Goal: Obtain resource: Download file/media

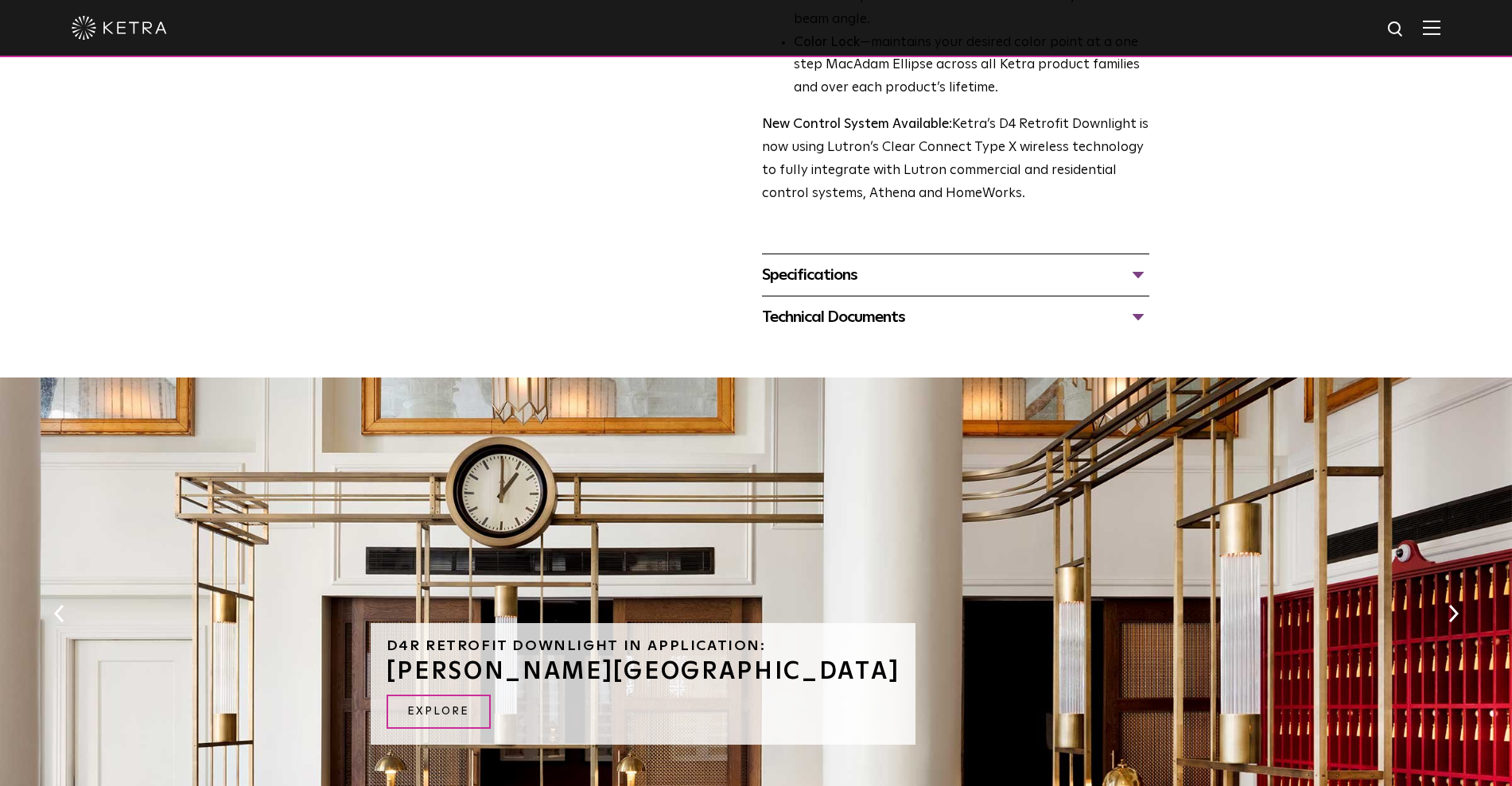
scroll to position [696, 0]
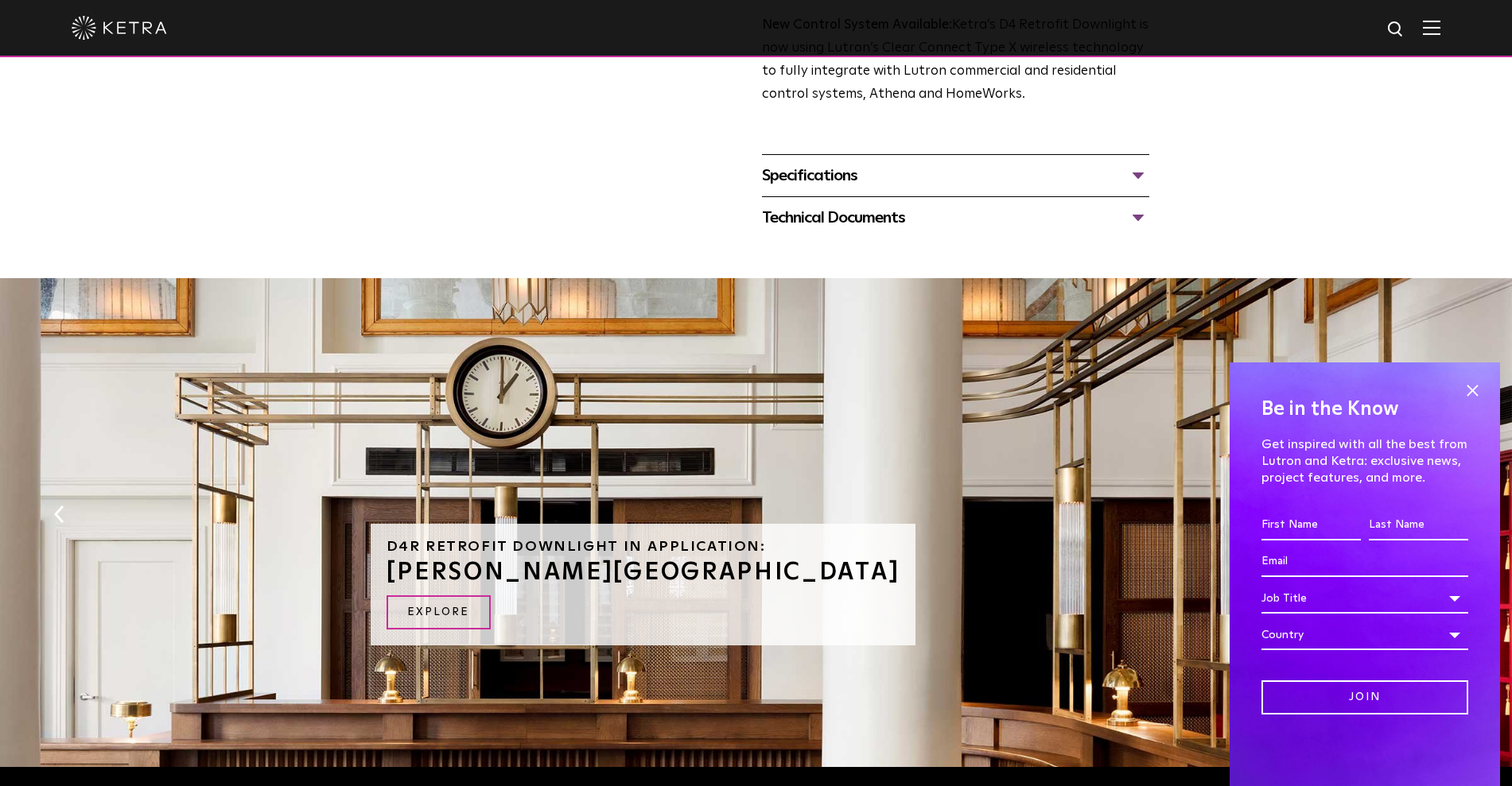
click at [939, 184] on div "Specifications" at bounding box center [955, 176] width 387 height 26
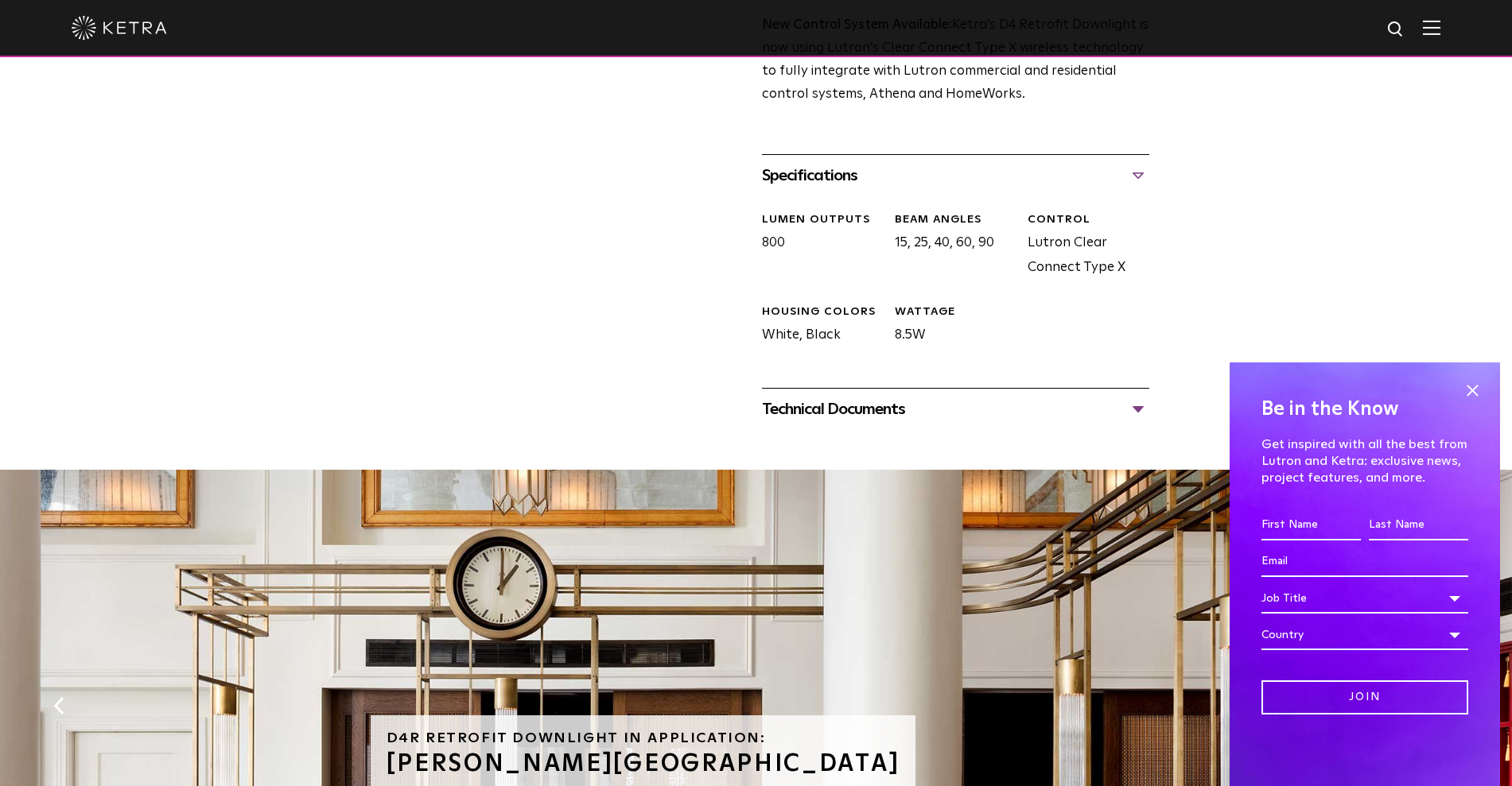
click at [861, 412] on div "Technical Documents" at bounding box center [955, 410] width 387 height 26
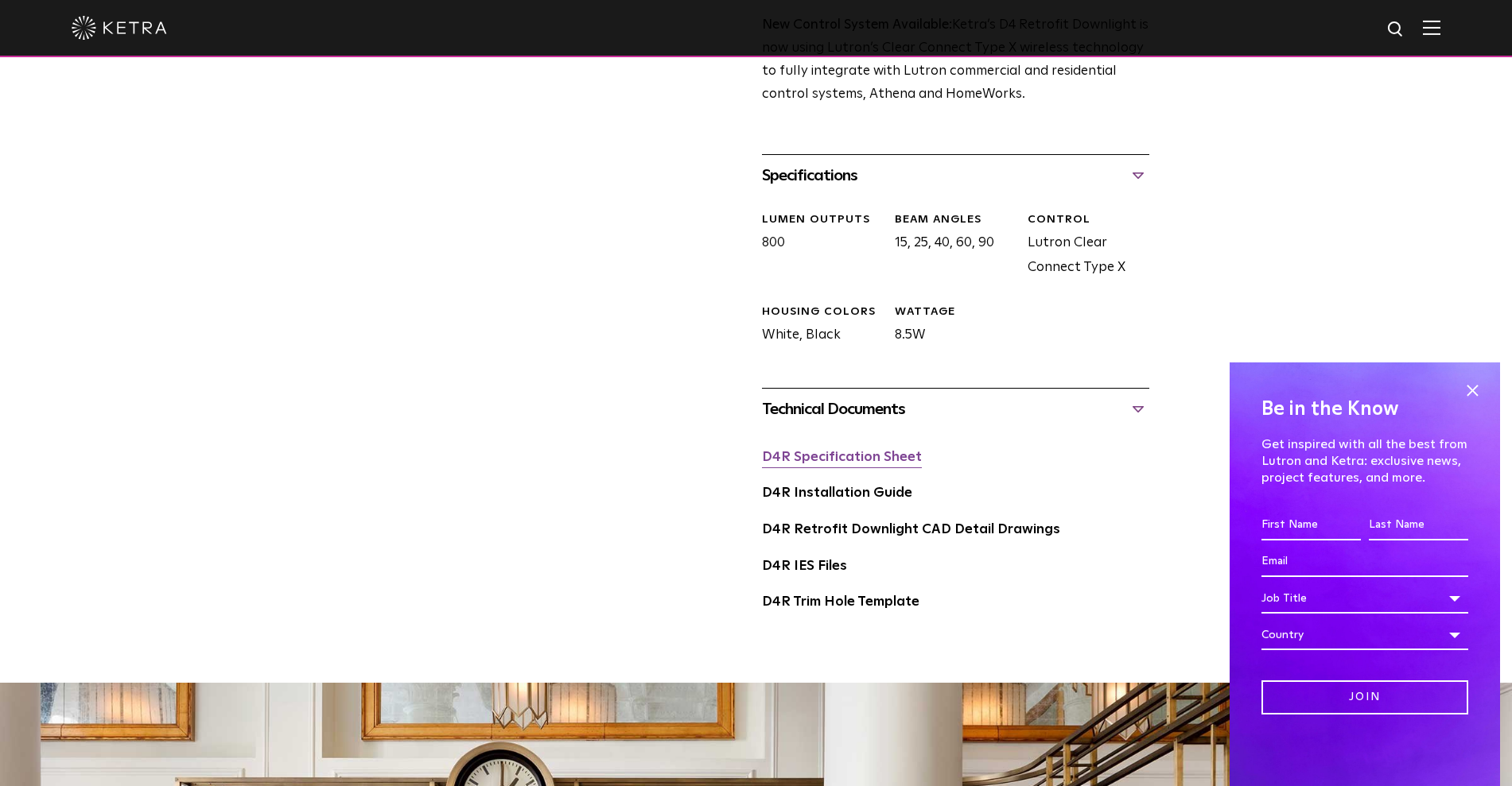
click at [846, 457] on link "D4R Specification Sheet" at bounding box center [842, 458] width 160 height 13
click at [837, 605] on link "D4R Trim Hole Template" at bounding box center [841, 602] width 158 height 13
click at [884, 460] on link "D4R Specification Sheet" at bounding box center [842, 458] width 160 height 13
click at [834, 494] on link "D4R Installation Guide" at bounding box center [837, 493] width 150 height 13
click at [829, 463] on link "D4R Specification Sheet" at bounding box center [842, 458] width 160 height 13
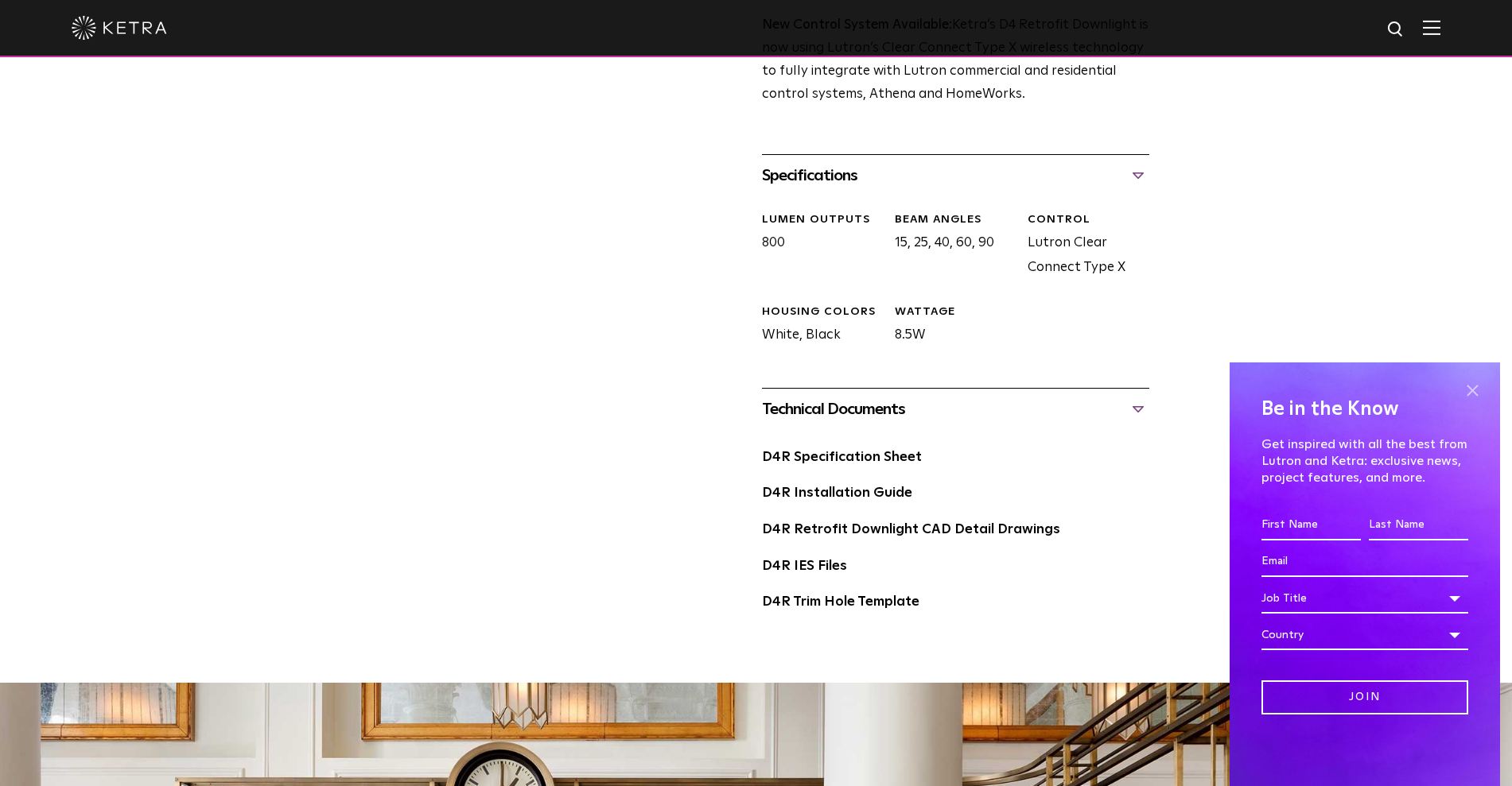
click at [1474, 392] on span at bounding box center [1472, 390] width 24 height 24
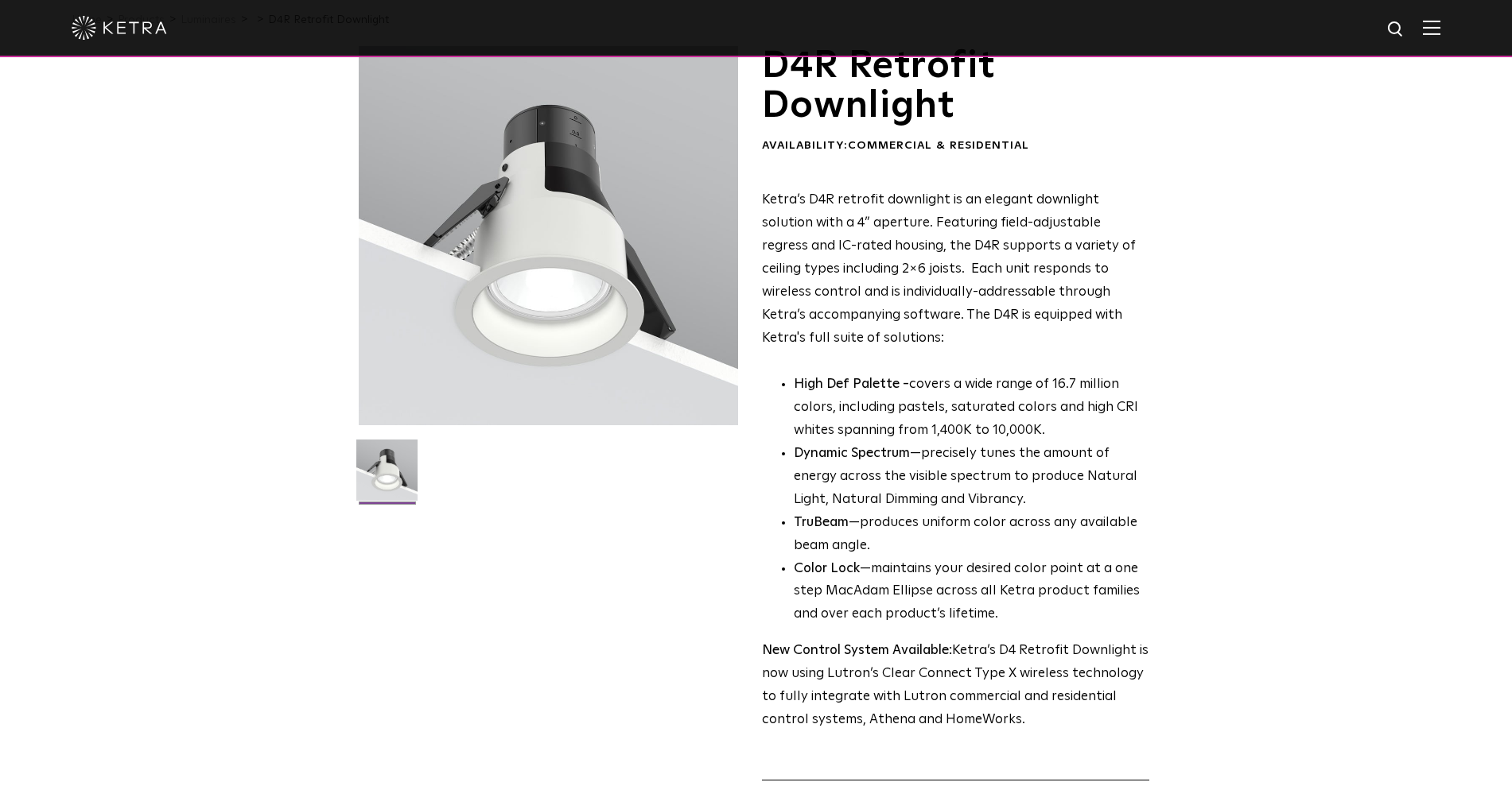
scroll to position [0, 0]
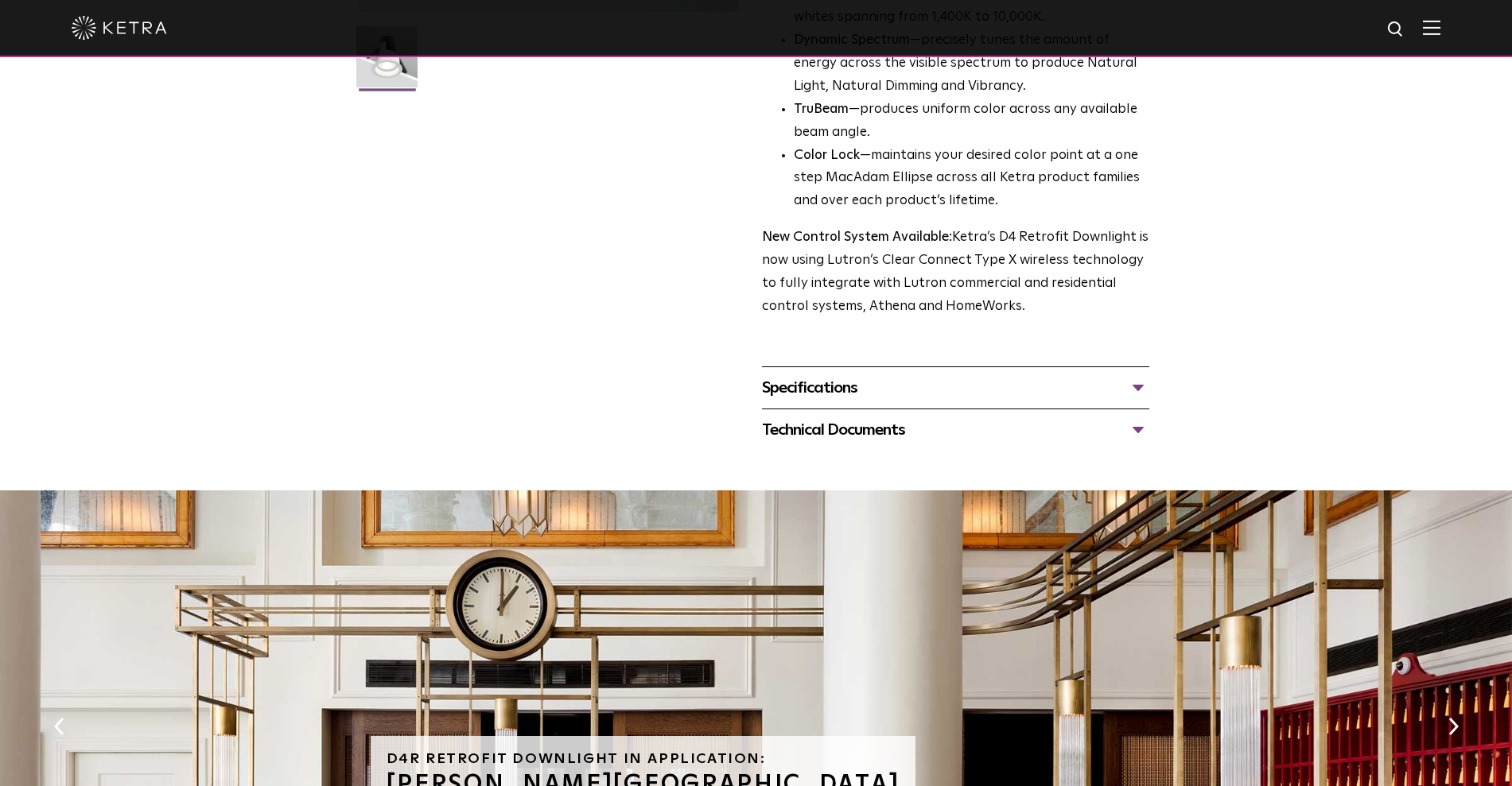
scroll to position [397, 0]
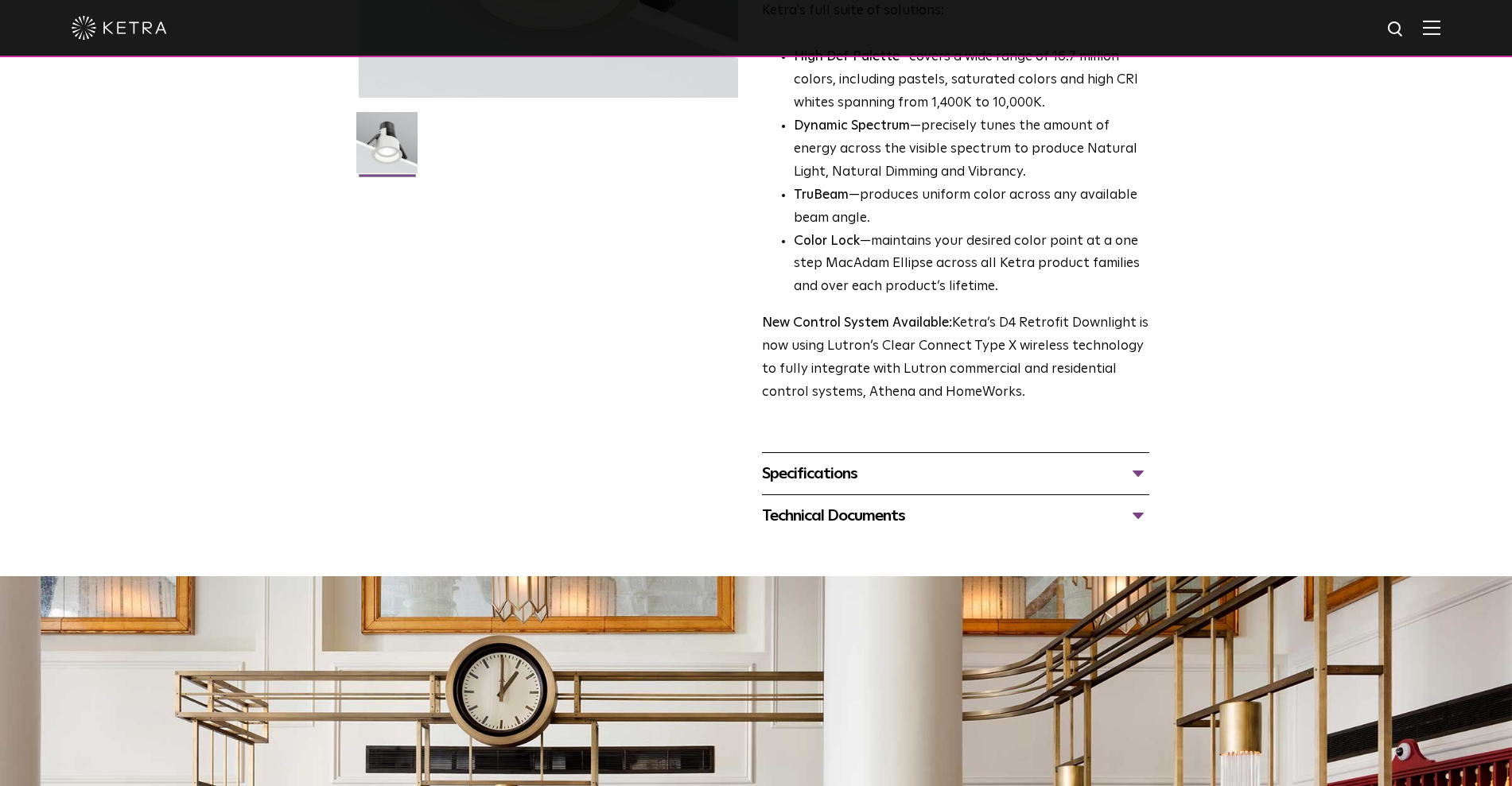
click at [1133, 511] on div "Technical Documents" at bounding box center [955, 516] width 387 height 26
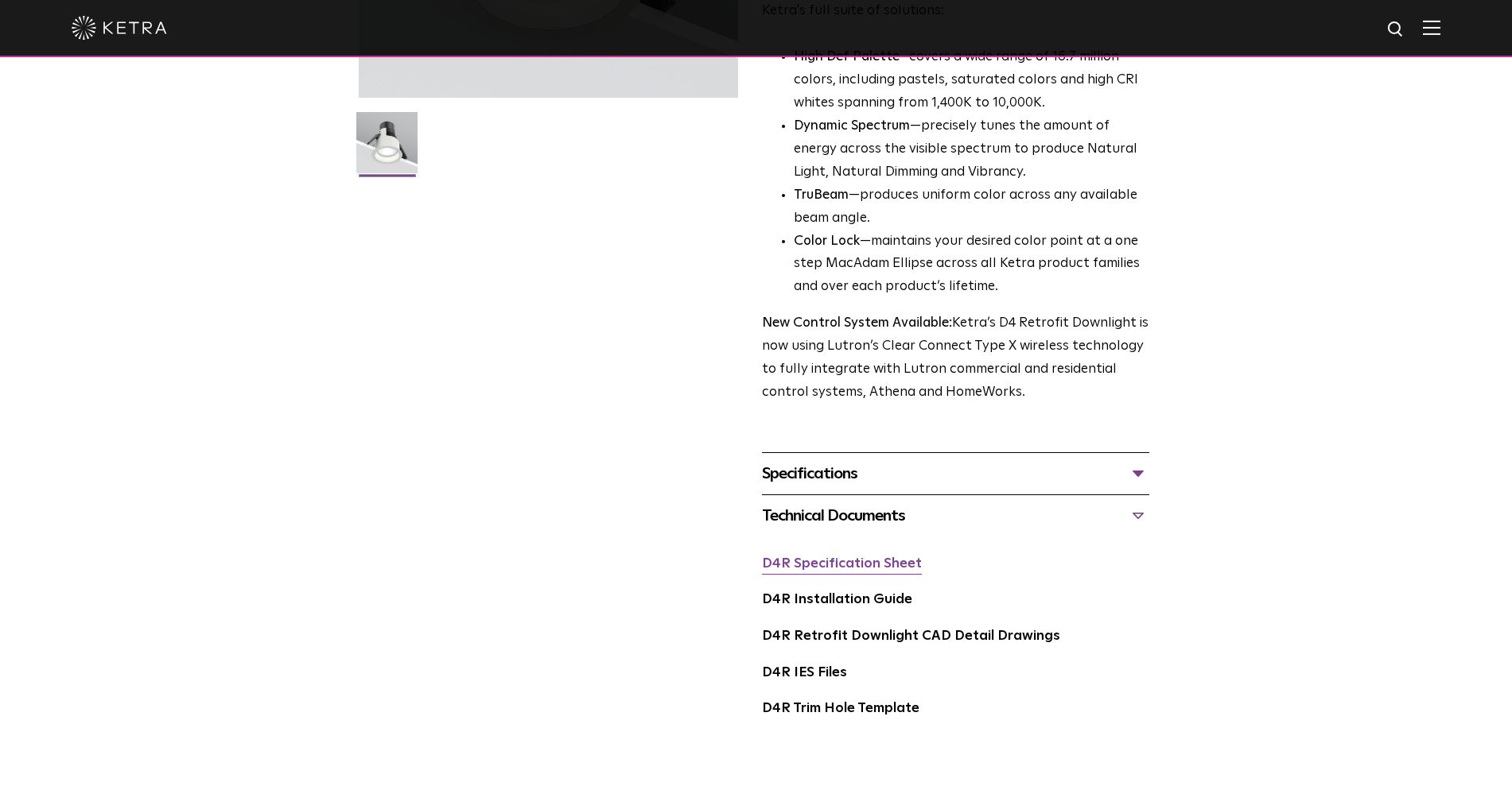
click at [864, 569] on link "D4R Specification Sheet" at bounding box center [842, 564] width 160 height 13
